Goal: Information Seeking & Learning: Find specific fact

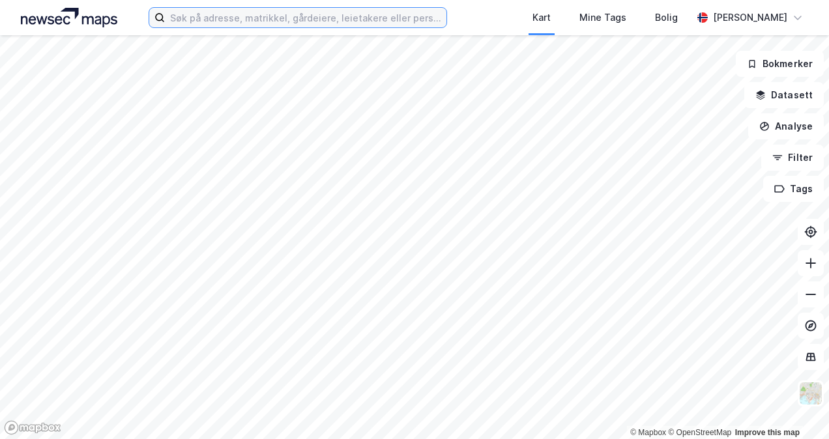
click at [327, 20] on input at bounding box center [305, 18] width 281 height 20
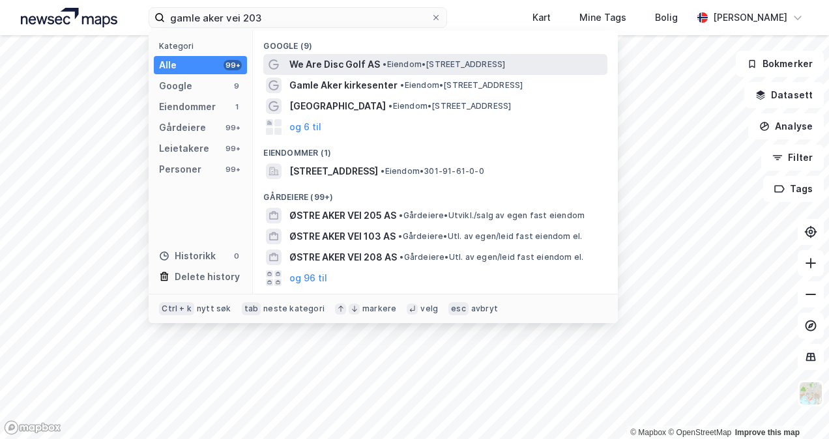
click at [326, 57] on span "We Are Disc Golf AS" at bounding box center [334, 65] width 91 height 16
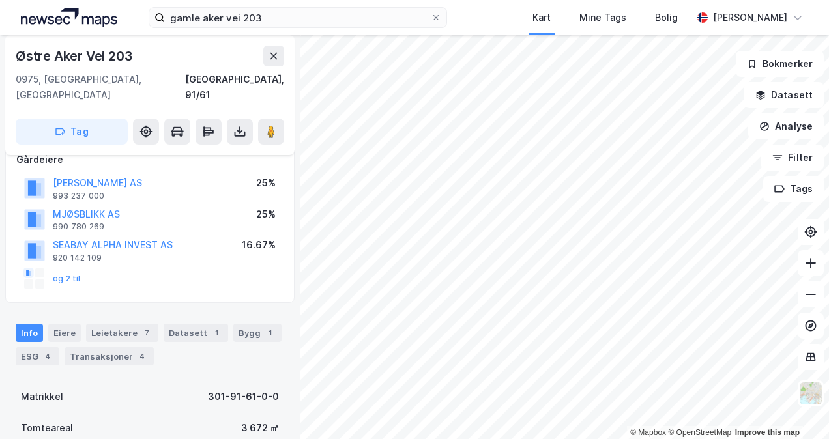
scroll to position [130, 0]
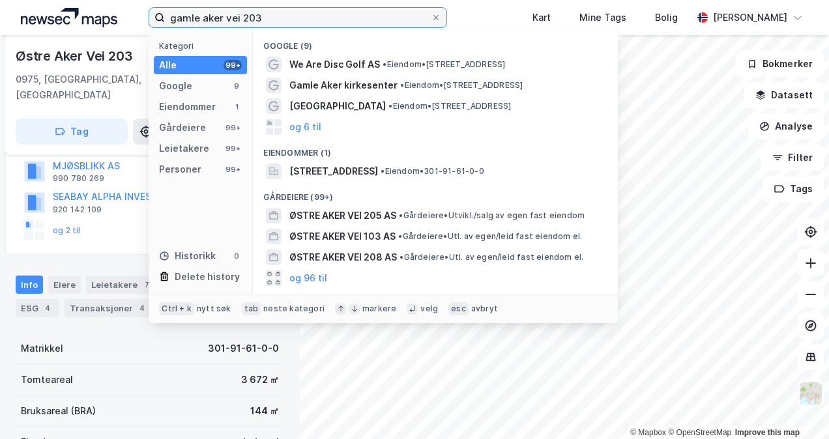
drag, startPoint x: 271, startPoint y: 22, endPoint x: 255, endPoint y: 22, distance: 16.3
click at [255, 22] on input "gamle aker vei 203" at bounding box center [297, 18] width 265 height 20
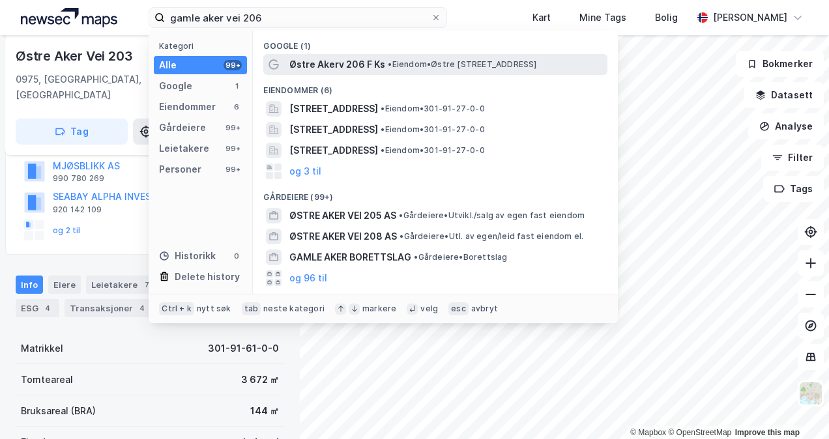
click at [315, 70] on span "Østre Akerv 206 F Ks" at bounding box center [337, 65] width 96 height 16
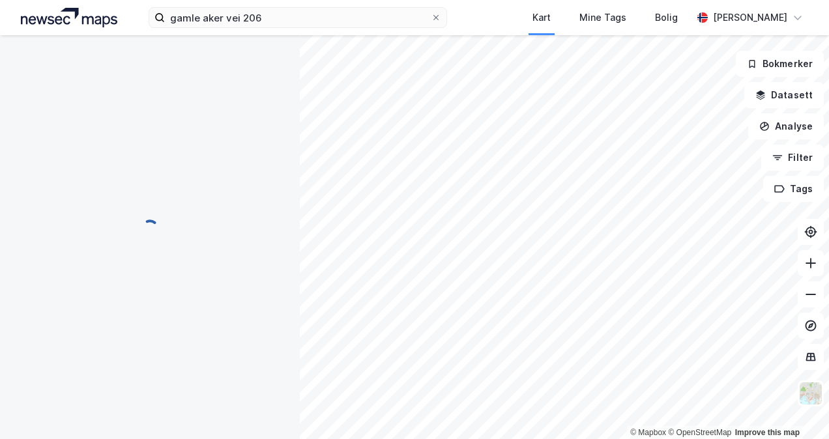
scroll to position [130, 0]
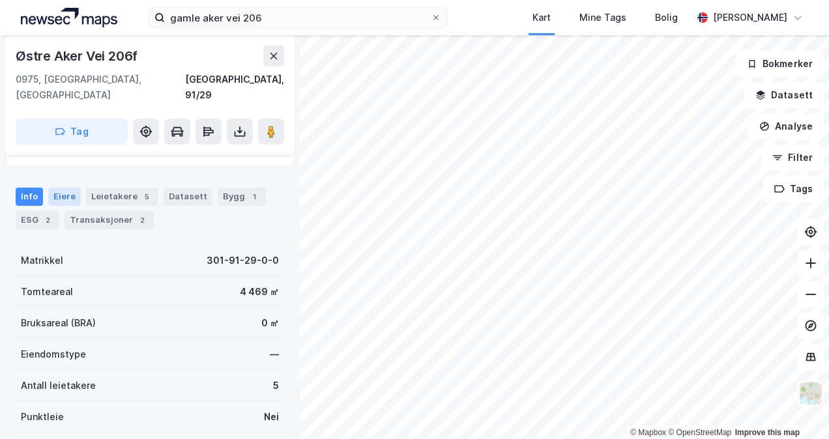
click at [77, 188] on div "Eiere" at bounding box center [64, 197] width 33 height 18
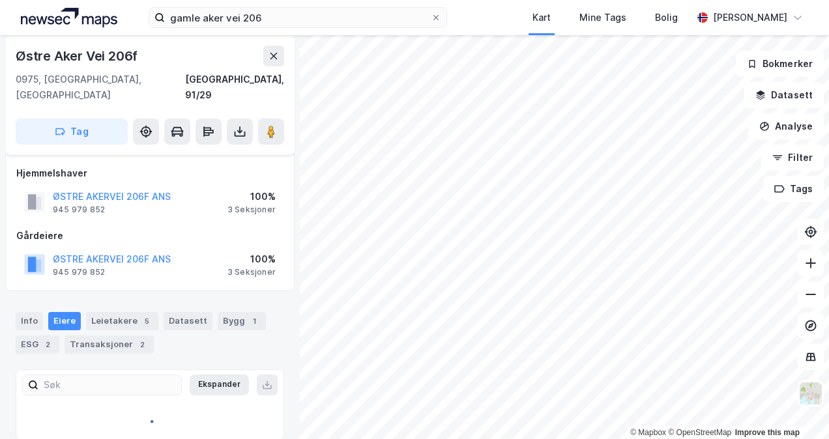
scroll to position [92, 0]
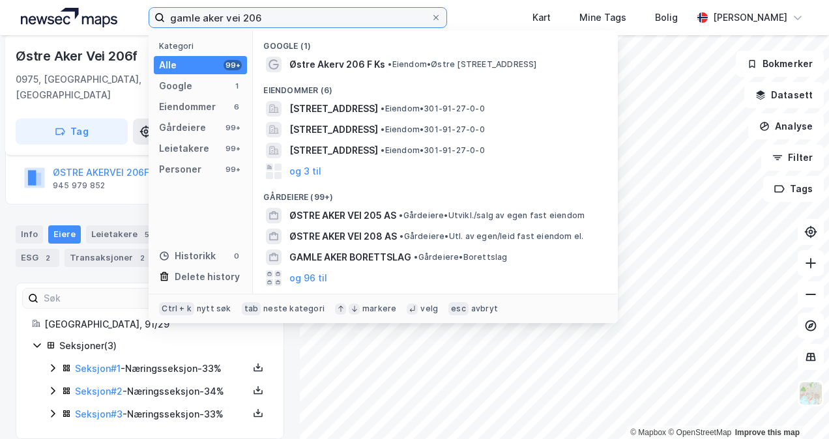
click at [206, 23] on input "gamle aker vei 206" at bounding box center [297, 18] width 265 height 20
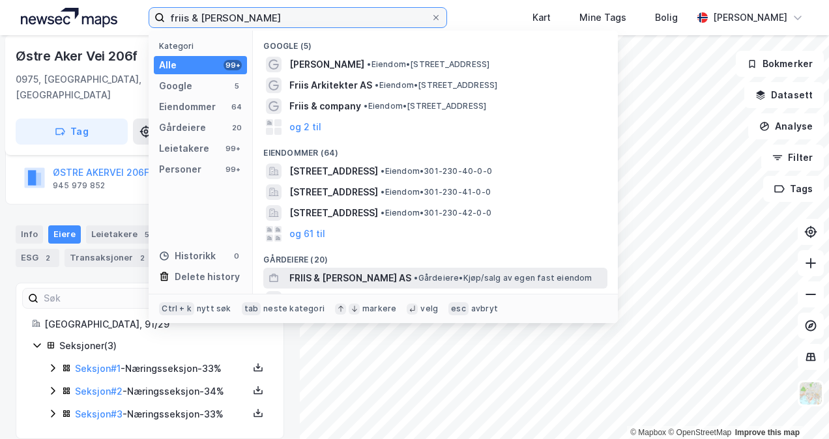
type input "friis & [PERSON_NAME]"
click at [436, 276] on span "• Gårdeiere • Kjøp/salg av egen fast eiendom" at bounding box center [503, 278] width 178 height 10
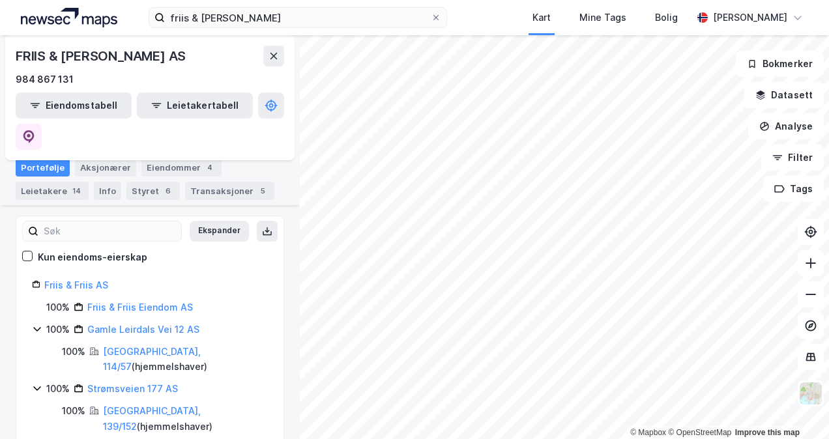
scroll to position [150, 0]
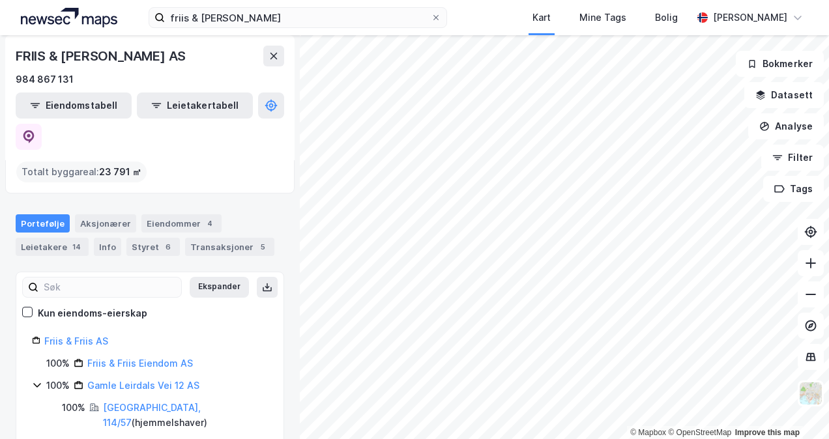
scroll to position [0, 0]
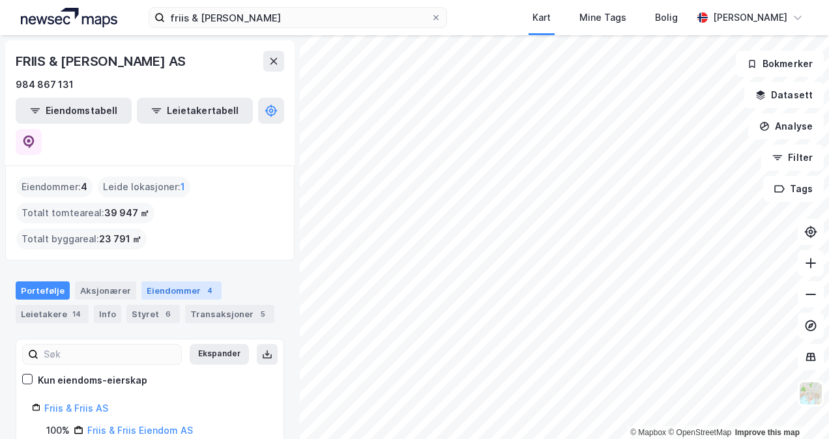
click at [194, 281] on div "Eiendommer 4" at bounding box center [181, 290] width 80 height 18
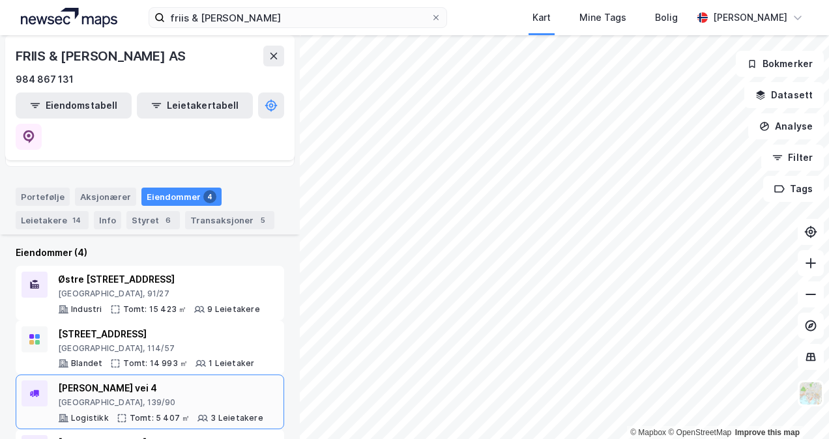
scroll to position [94, 0]
